Goal: Information Seeking & Learning: Check status

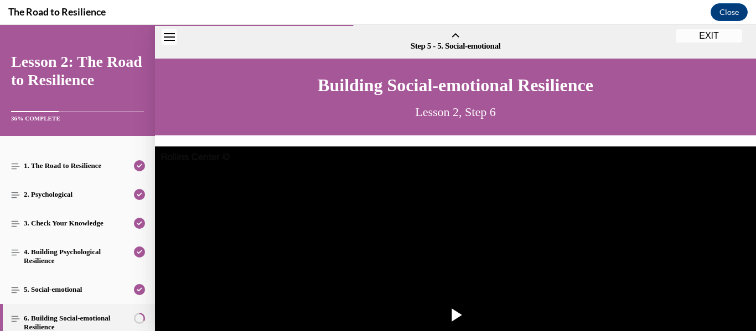
scroll to position [209, 0]
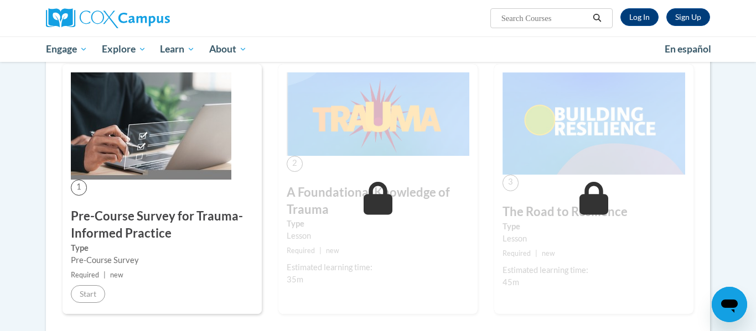
scroll to position [239, 0]
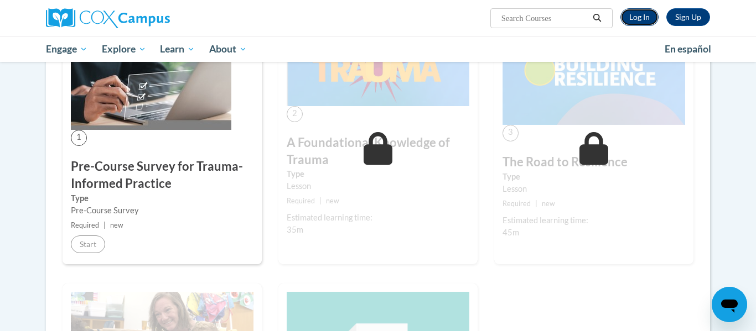
click at [639, 20] on link "Log In" at bounding box center [639, 17] width 38 height 18
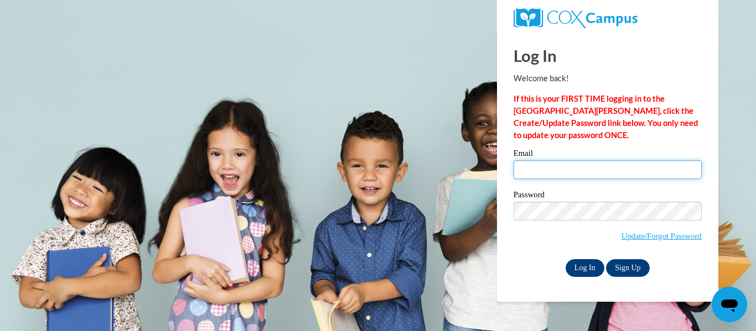
type input "stephanie.parke@ccsd.us"
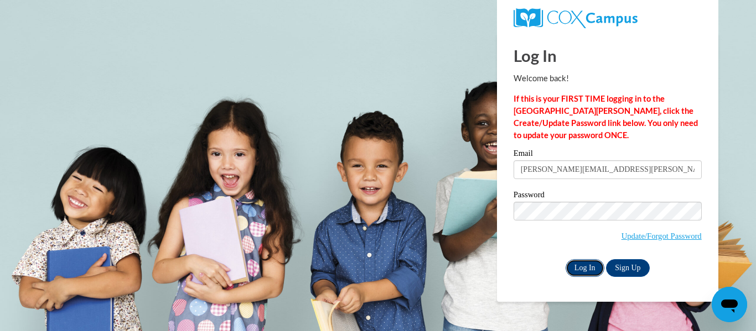
click at [581, 265] on input "Log In" at bounding box center [584, 268] width 39 height 18
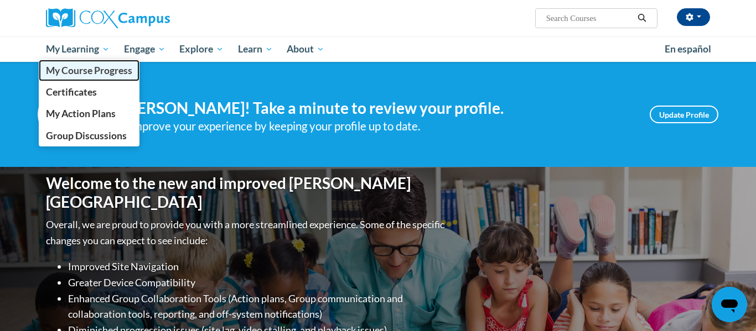
click at [93, 71] on span "My Course Progress" at bounding box center [89, 71] width 86 height 12
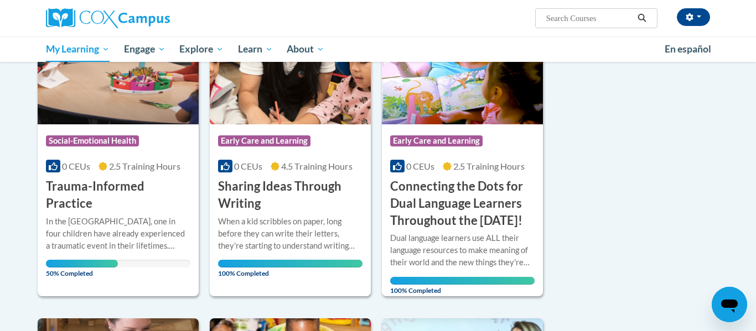
scroll to position [188, 0]
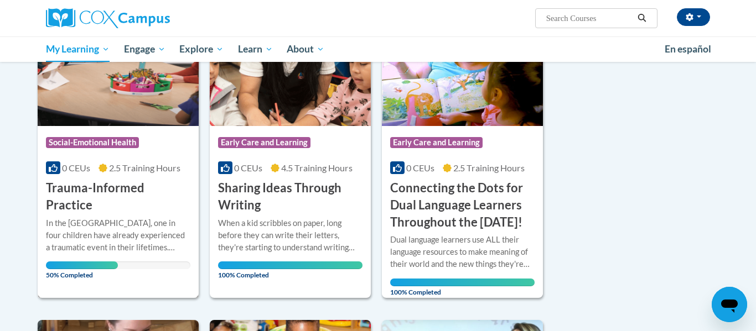
click at [122, 85] on img at bounding box center [118, 69] width 161 height 113
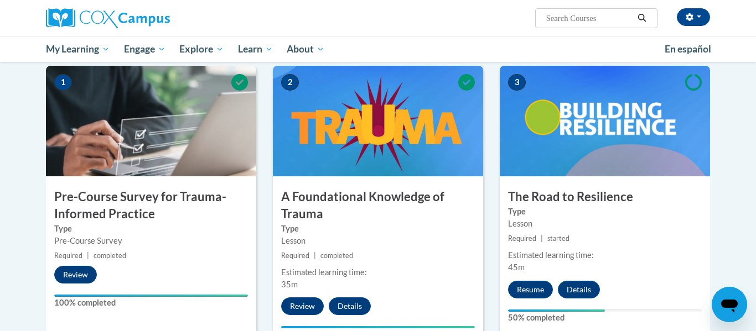
scroll to position [143, 0]
